Goal: Information Seeking & Learning: Understand process/instructions

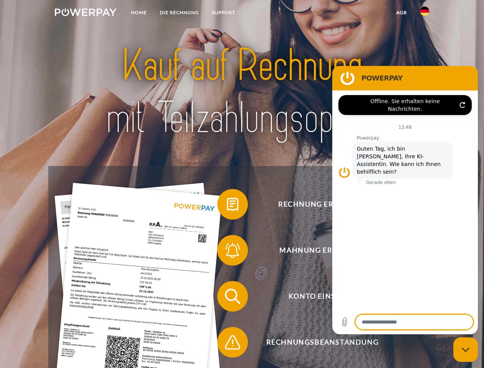
click at [86, 13] on img at bounding box center [86, 12] width 62 height 8
click at [425, 13] on img at bounding box center [424, 11] width 9 height 9
click at [402, 13] on link "agb" at bounding box center [402, 13] width 24 height 14
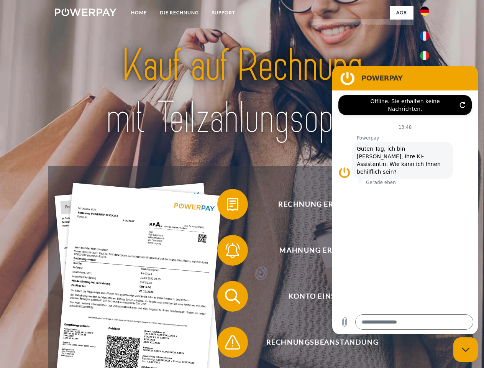
click at [227, 206] on span at bounding box center [221, 204] width 38 height 38
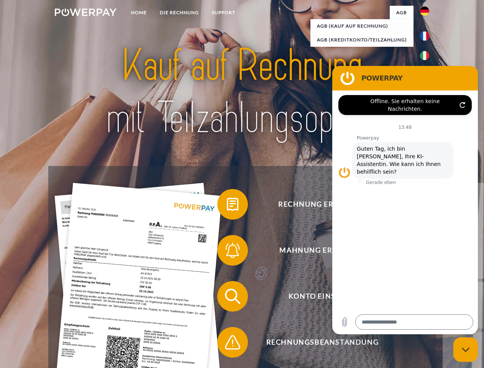
click at [443, 252] on link "zurück" at bounding box center [491, 231] width 96 height 96
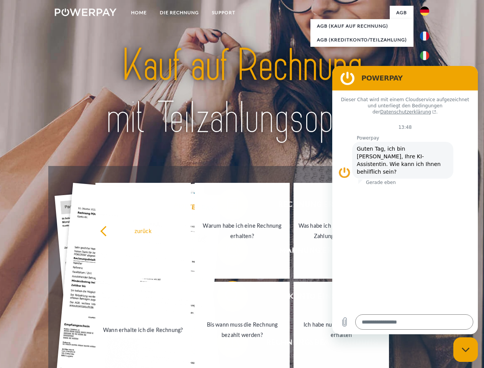
click at [191, 298] on link "Wann erhalte ich die Rechnung?" at bounding box center [144, 330] width 96 height 96
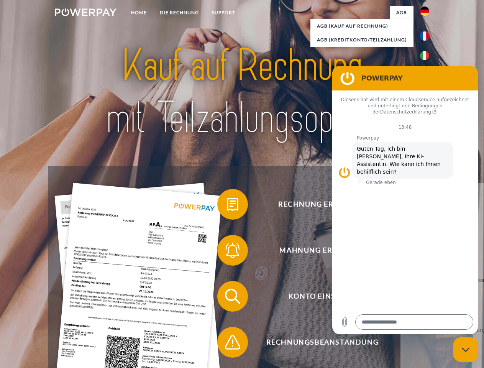
click at [227, 344] on div "Rechnung erhalten? Mahnung erhalten? Konto einsehen" at bounding box center [241, 319] width 387 height 307
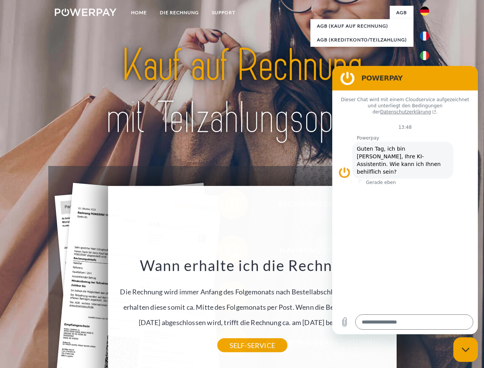
click at [466, 350] on icon "Messaging-Fenster schließen" at bounding box center [466, 350] width 8 height 5
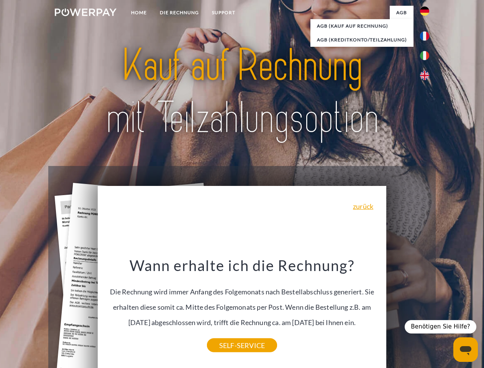
type textarea "*"
